Goal: Use online tool/utility

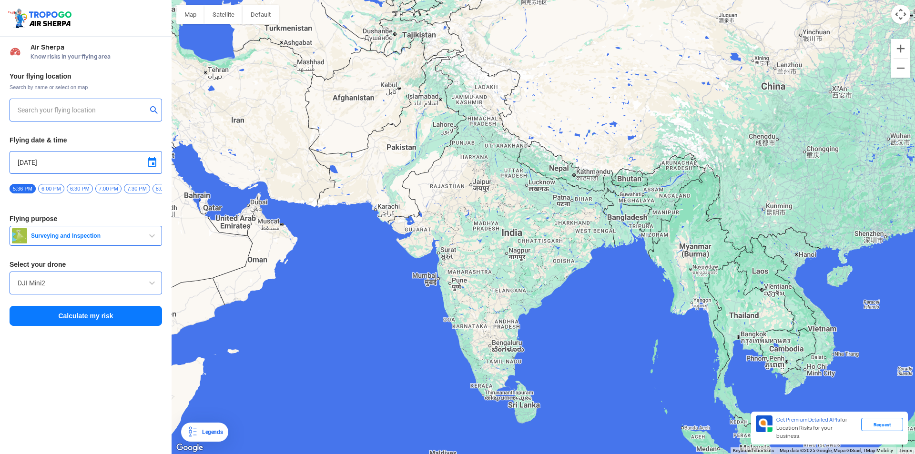
click at [33, 111] on input "text" at bounding box center [82, 109] width 129 height 11
drag, startPoint x: 39, startPoint y: 114, endPoint x: 30, endPoint y: 115, distance: 9.1
click at [30, 115] on input "[GEOGRAPHIC_DATA]" at bounding box center [82, 109] width 129 height 11
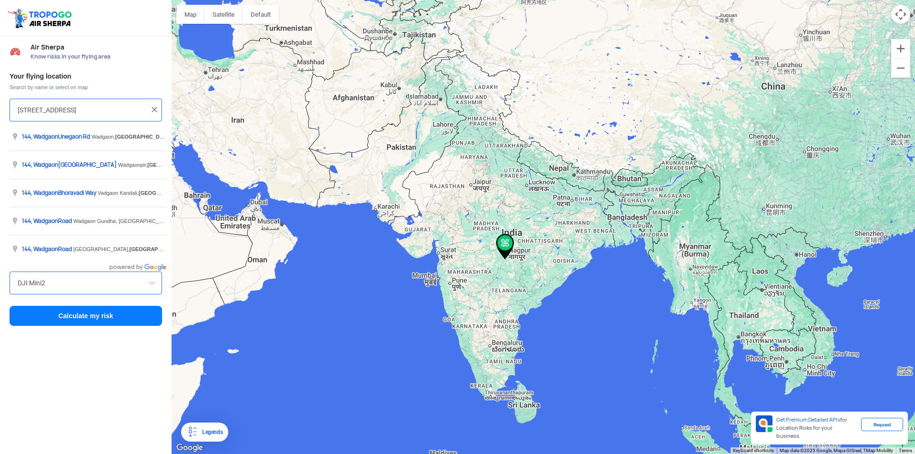
click at [76, 108] on input "[STREET_ADDRESS]" at bounding box center [82, 109] width 129 height 11
type input "[GEOGRAPHIC_DATA]"
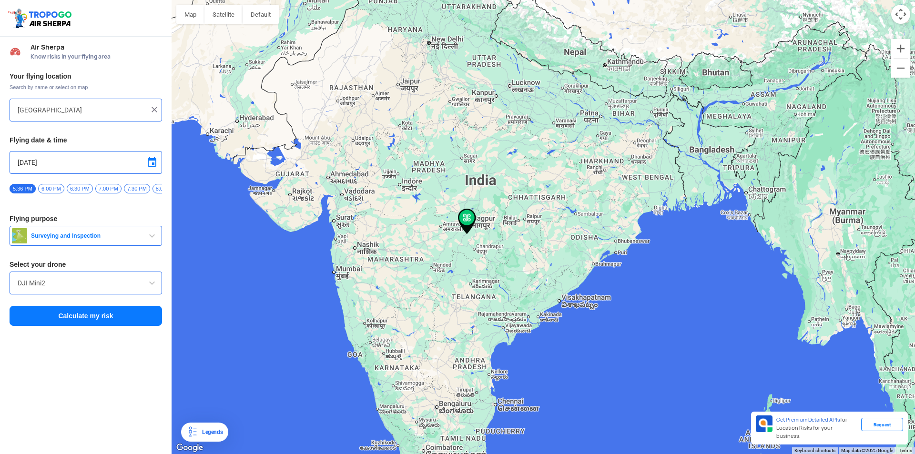
drag, startPoint x: 327, startPoint y: 277, endPoint x: 386, endPoint y: 281, distance: 58.7
click at [386, 281] on div at bounding box center [544, 227] width 744 height 454
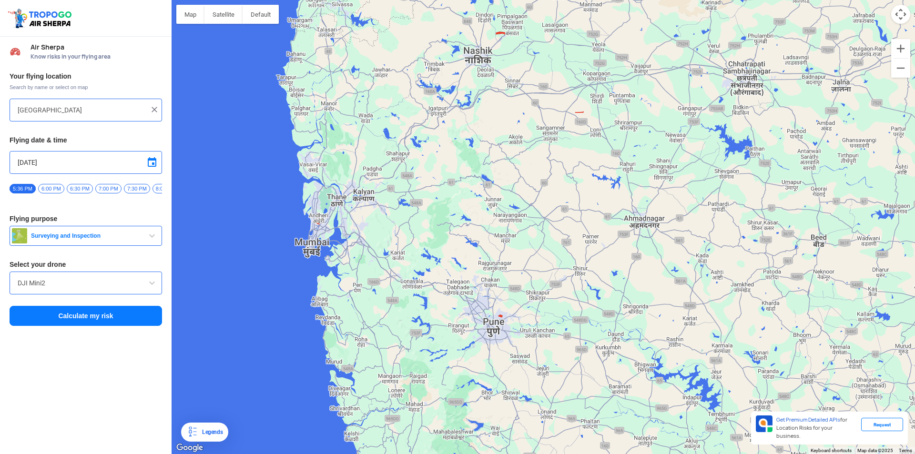
click at [75, 325] on button "Calculate my risk" at bounding box center [86, 316] width 153 height 20
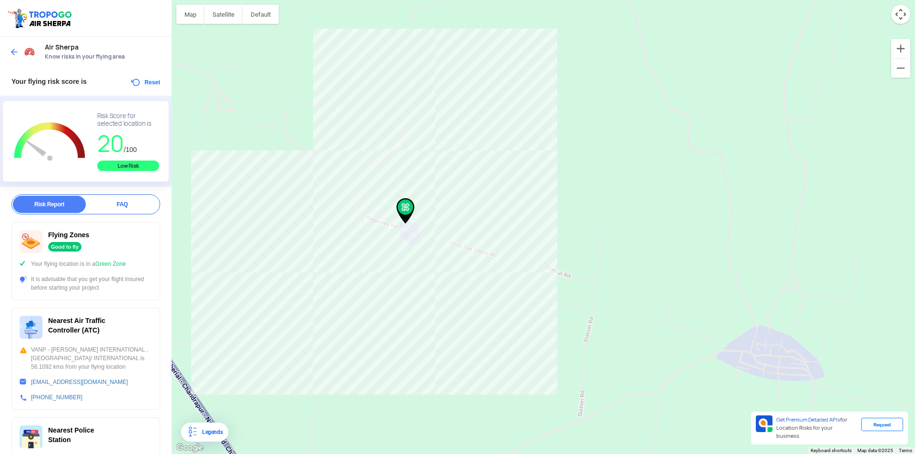
click at [21, 56] on div at bounding box center [24, 51] width 28 height 17
click at [13, 52] on img at bounding box center [15, 52] width 10 height 10
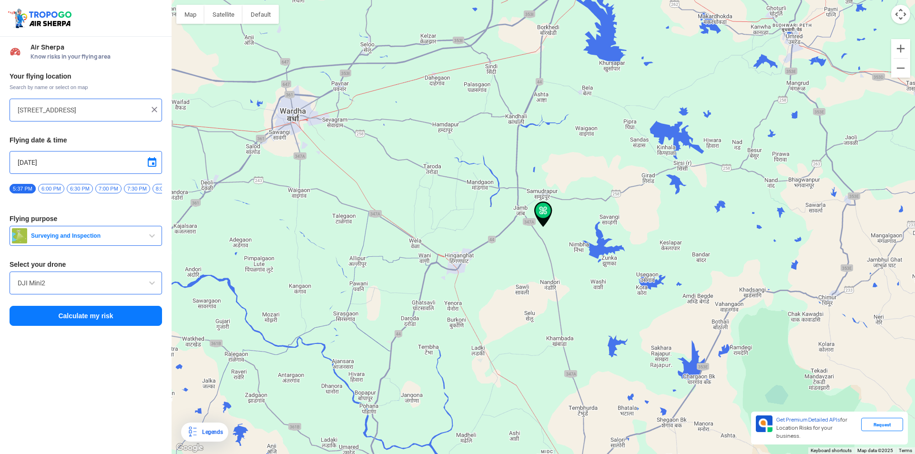
click at [89, 110] on input "[STREET_ADDRESS]" at bounding box center [82, 109] width 129 height 11
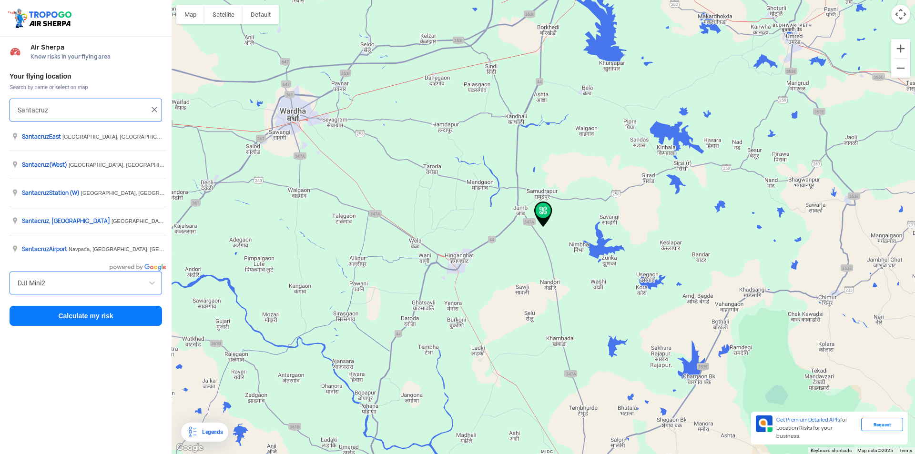
type input "Santacruz"
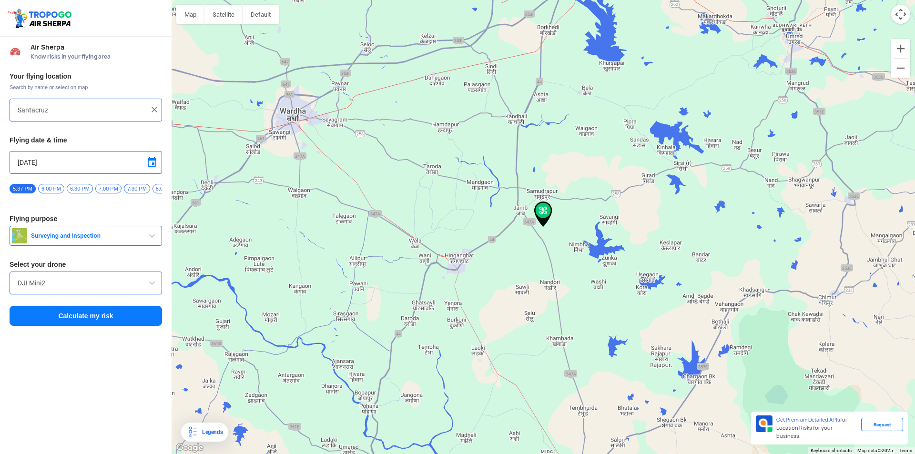
click at [94, 315] on button "Calculate my risk" at bounding box center [86, 316] width 153 height 20
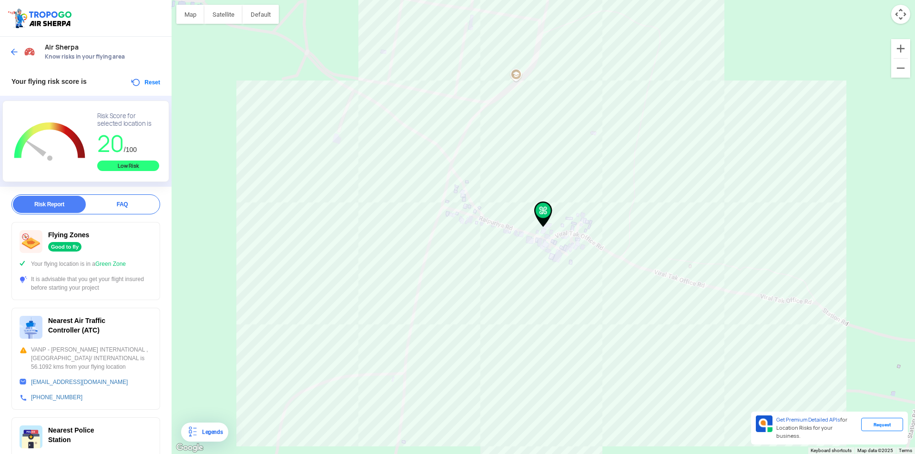
click at [0, 53] on div "Air Sherpa Know risks in your flying area" at bounding box center [86, 52] width 172 height 31
click at [16, 46] on div at bounding box center [24, 51] width 28 height 17
click at [15, 53] on img at bounding box center [15, 52] width 10 height 10
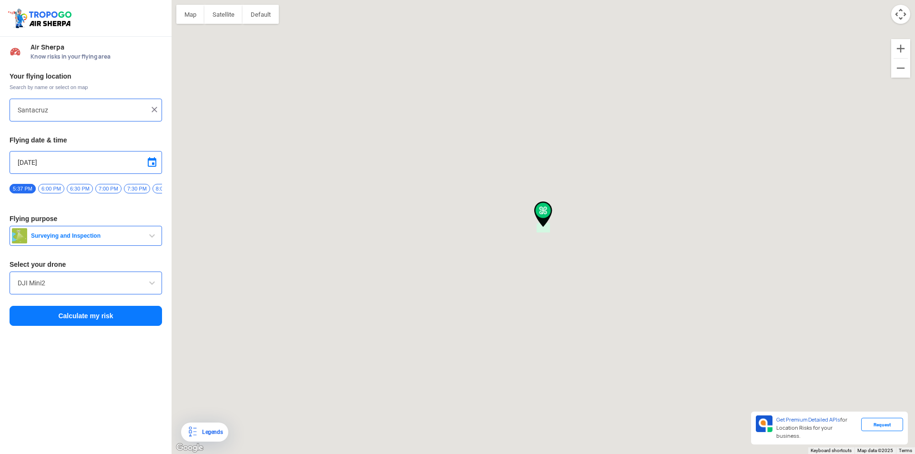
type input "[STREET_ADDRESS]"
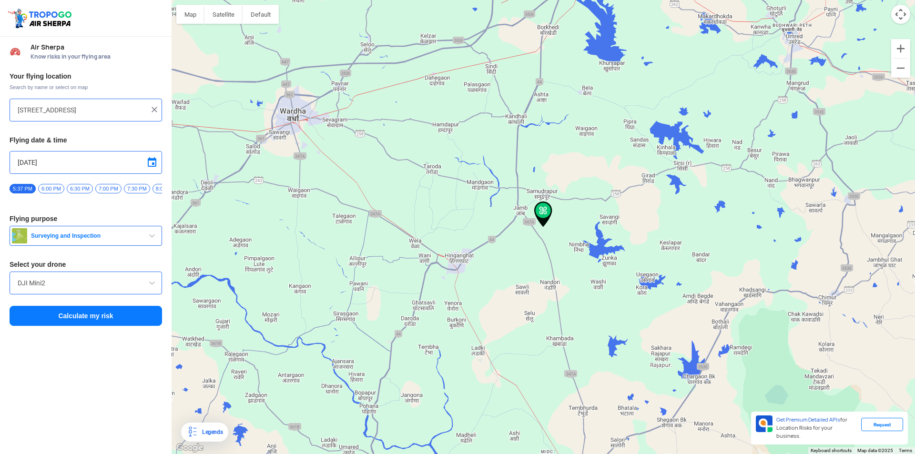
click at [72, 110] on input "[STREET_ADDRESS]" at bounding box center [82, 109] width 129 height 11
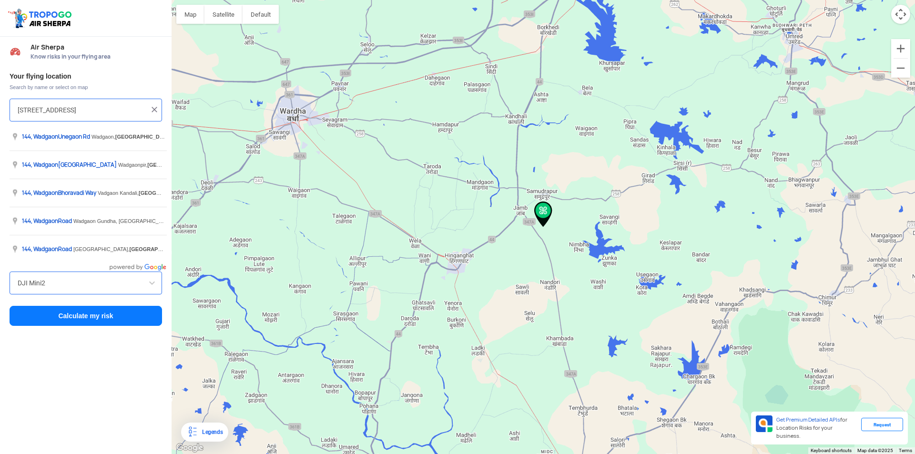
click at [72, 111] on input "[STREET_ADDRESS]" at bounding box center [82, 109] width 129 height 11
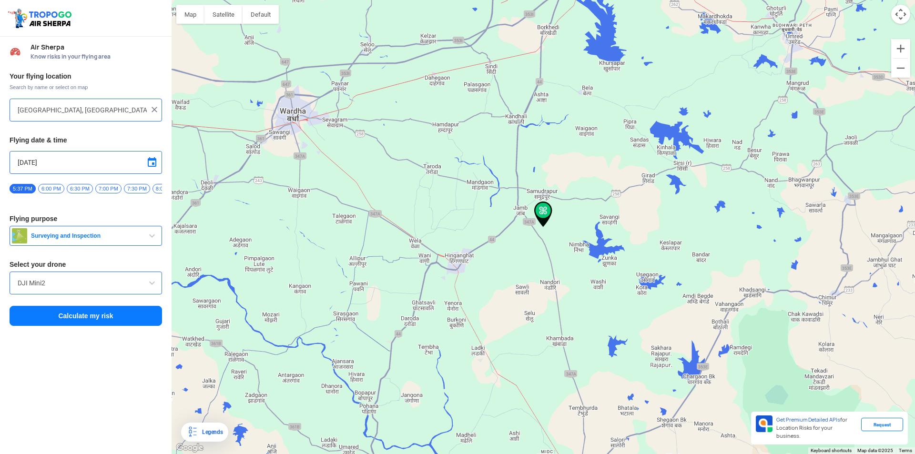
type input "[GEOGRAPHIC_DATA], [PERSON_NAME][GEOGRAPHIC_DATA], [GEOGRAPHIC_DATA], [PERSON_N…"
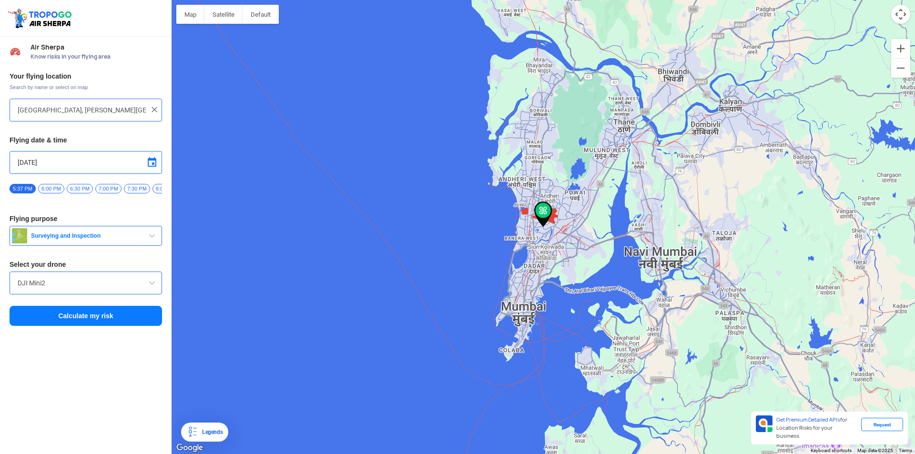
click at [154, 162] on span at bounding box center [151, 162] width 11 height 11
click at [70, 209] on span "11" at bounding box center [73, 209] width 11 height 11
type input "[DATE]"
click at [126, 234] on button "Surveying and Inspection" at bounding box center [86, 236] width 153 height 20
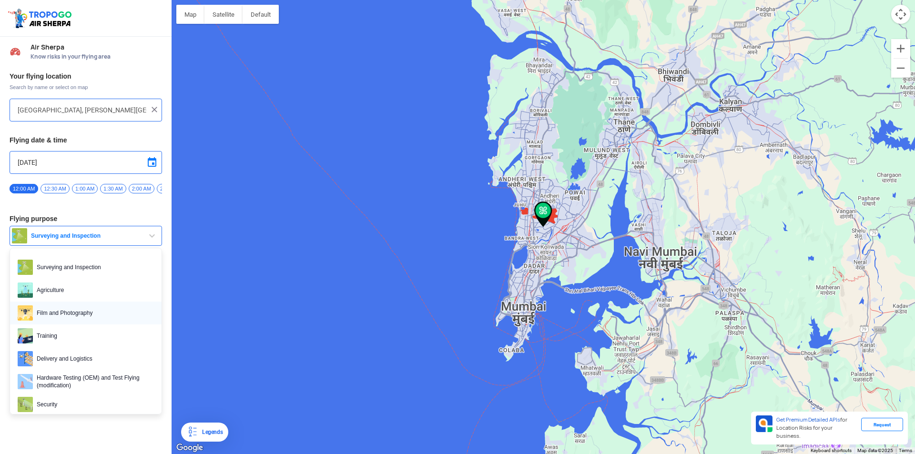
click at [98, 311] on span "Film and Photography" at bounding box center [93, 313] width 121 height 15
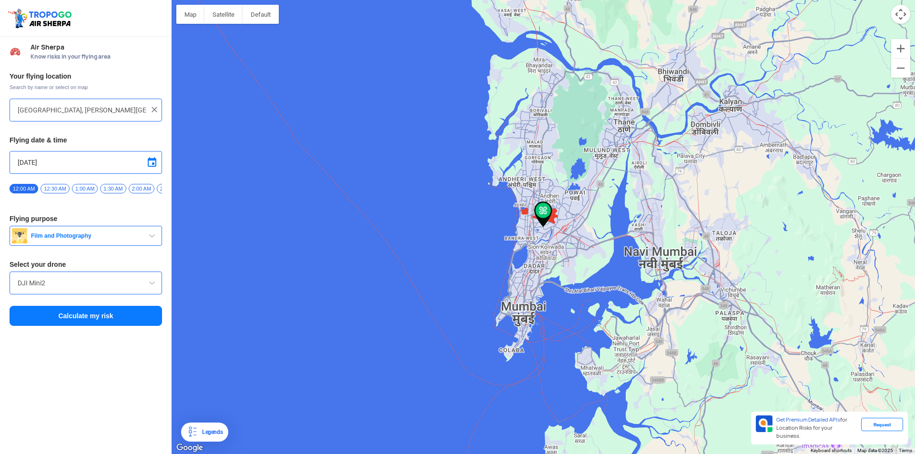
click at [93, 320] on button "Calculate my risk" at bounding box center [86, 316] width 153 height 20
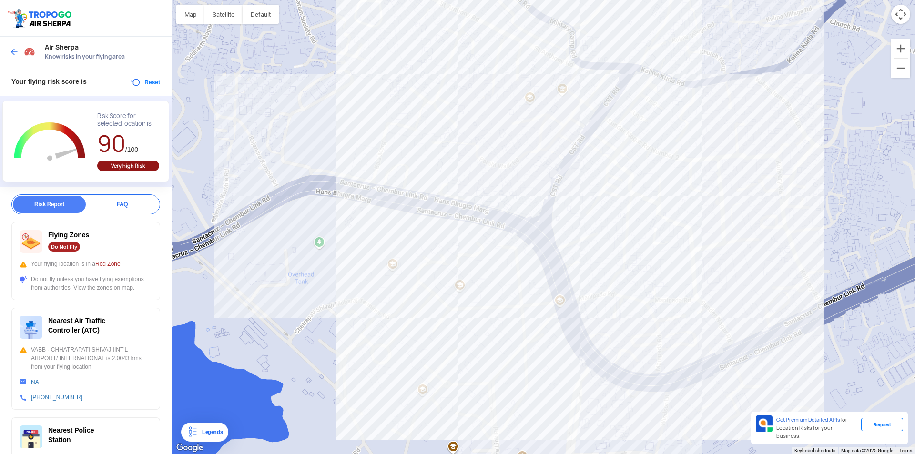
click at [19, 52] on img at bounding box center [15, 52] width 10 height 10
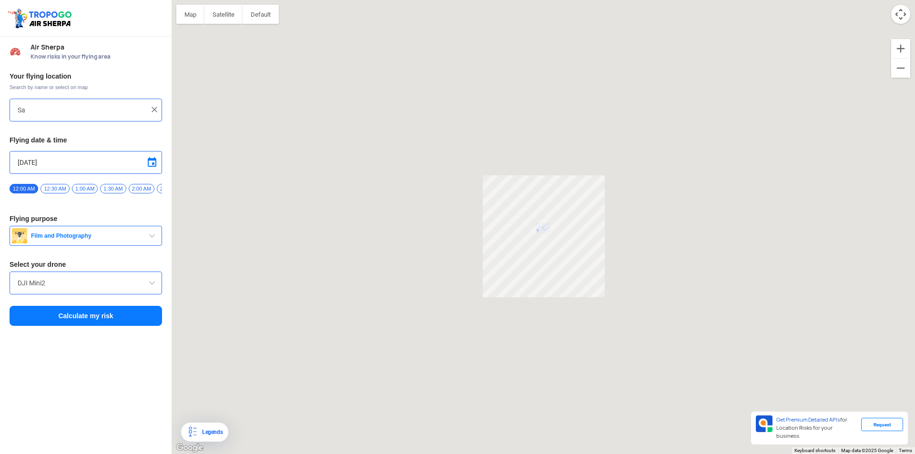
type input "[GEOGRAPHIC_DATA], [PERSON_NAME][GEOGRAPHIC_DATA], [GEOGRAPHIC_DATA], [PERSON_N…"
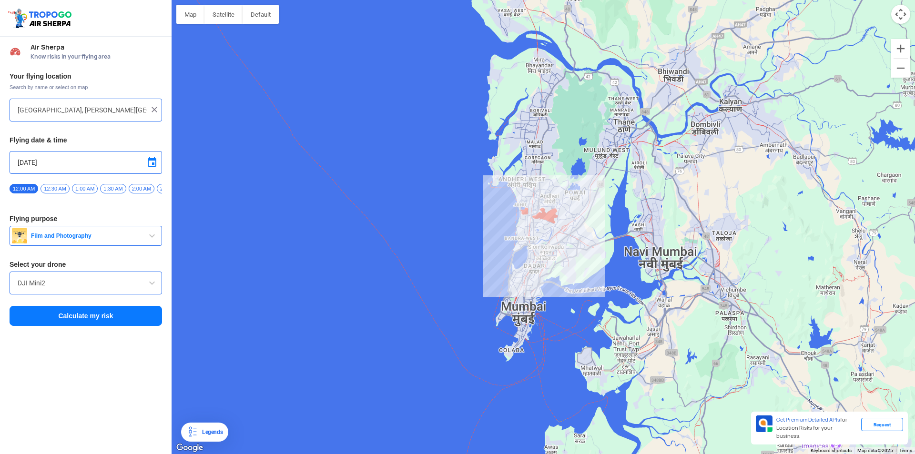
click at [19, 52] on img at bounding box center [15, 51] width 11 height 11
